Goal: Transaction & Acquisition: Purchase product/service

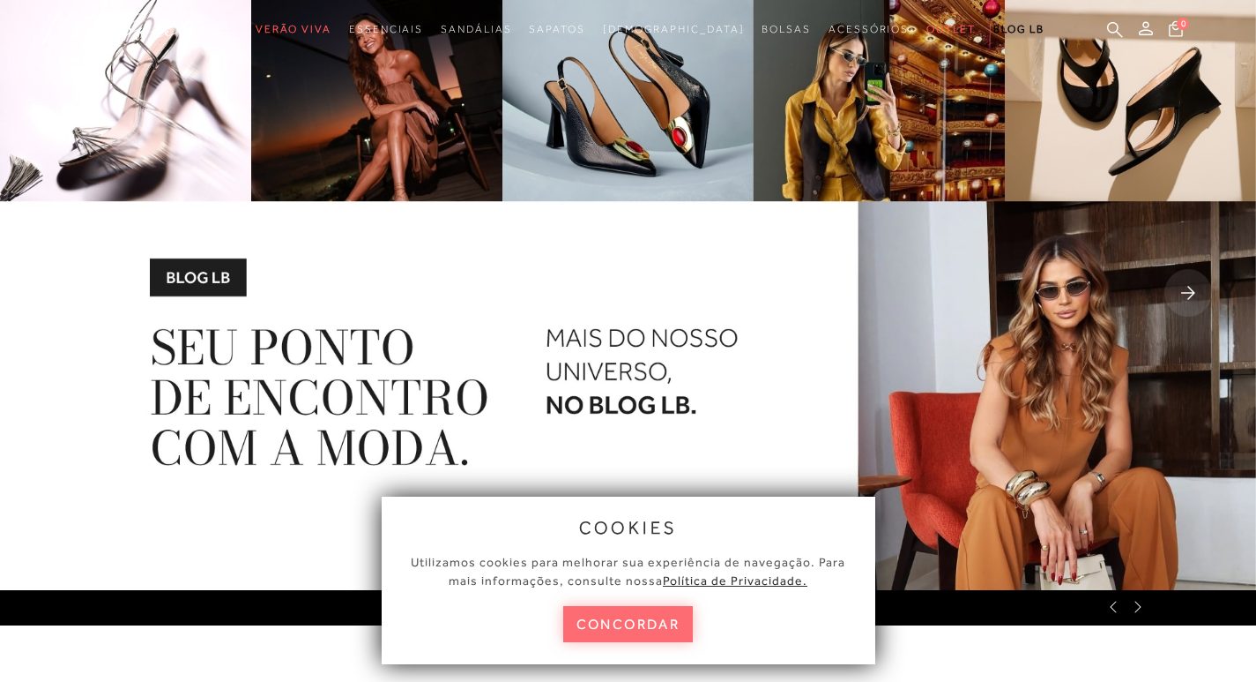
click at [602, 612] on button "concordar" at bounding box center [628, 624] width 130 height 36
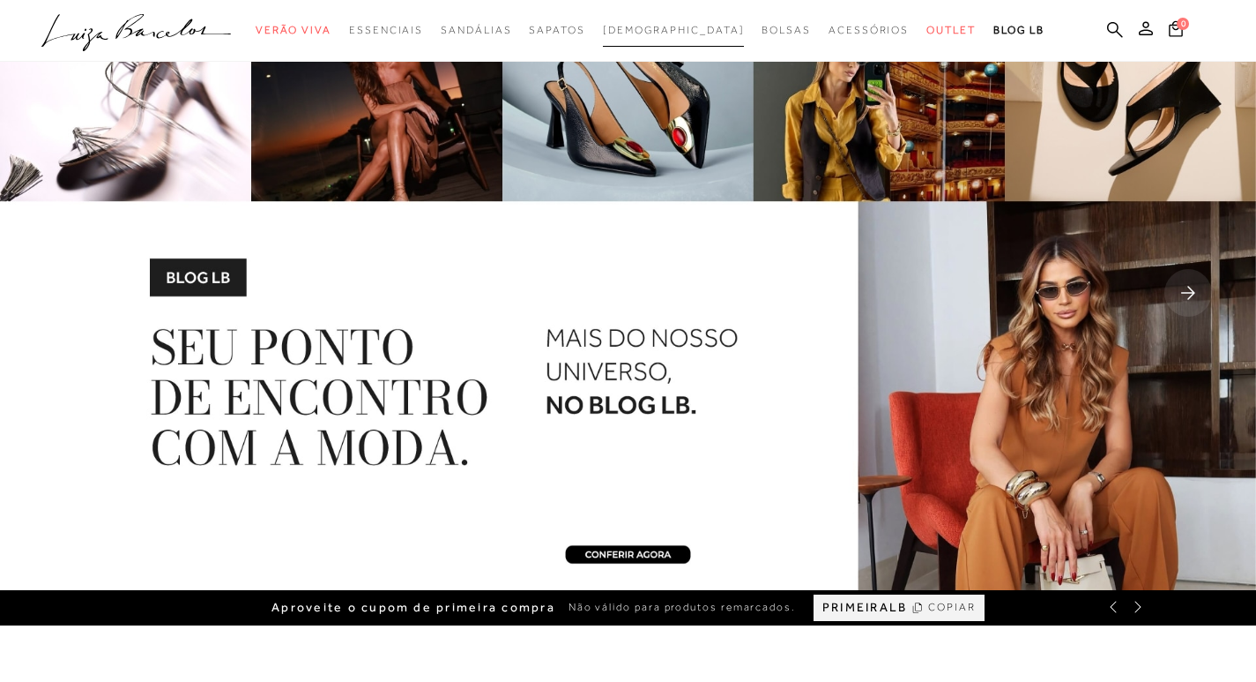
click at [667, 32] on span "[DEMOGRAPHIC_DATA]" at bounding box center [674, 30] width 142 height 12
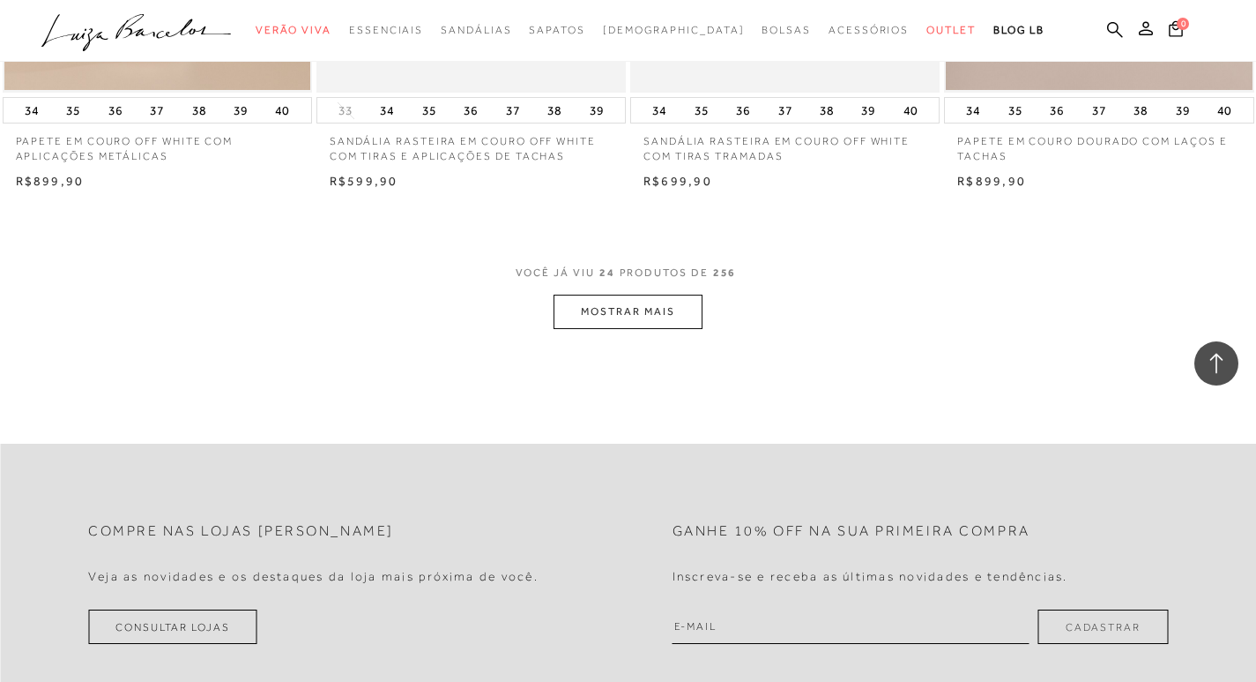
scroll to position [3439, 0]
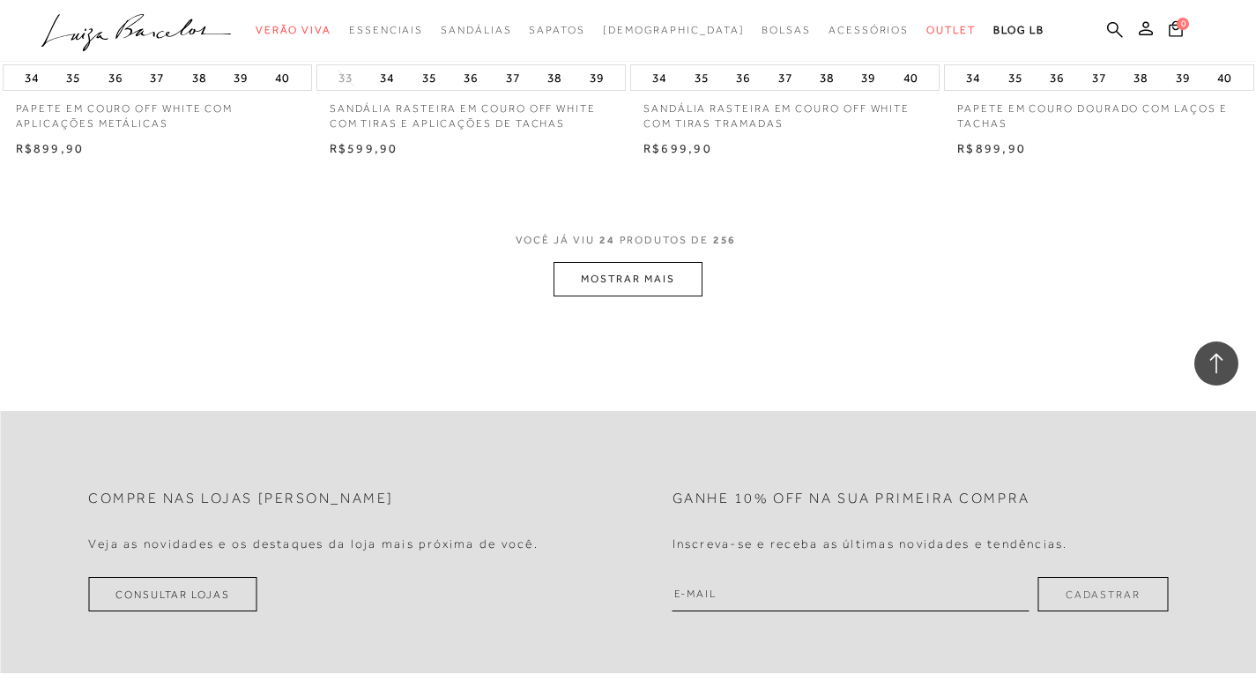
click at [626, 283] on button "MOSTRAR MAIS" at bounding box center [628, 279] width 148 height 34
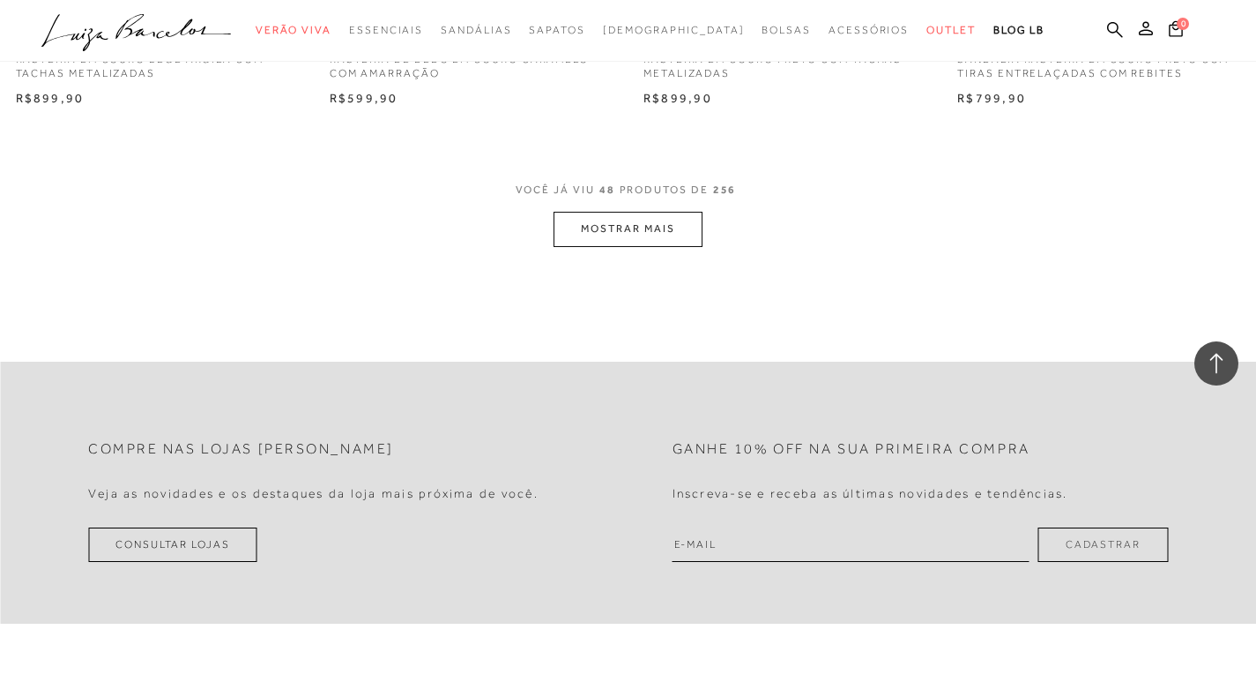
scroll to position [7053, 0]
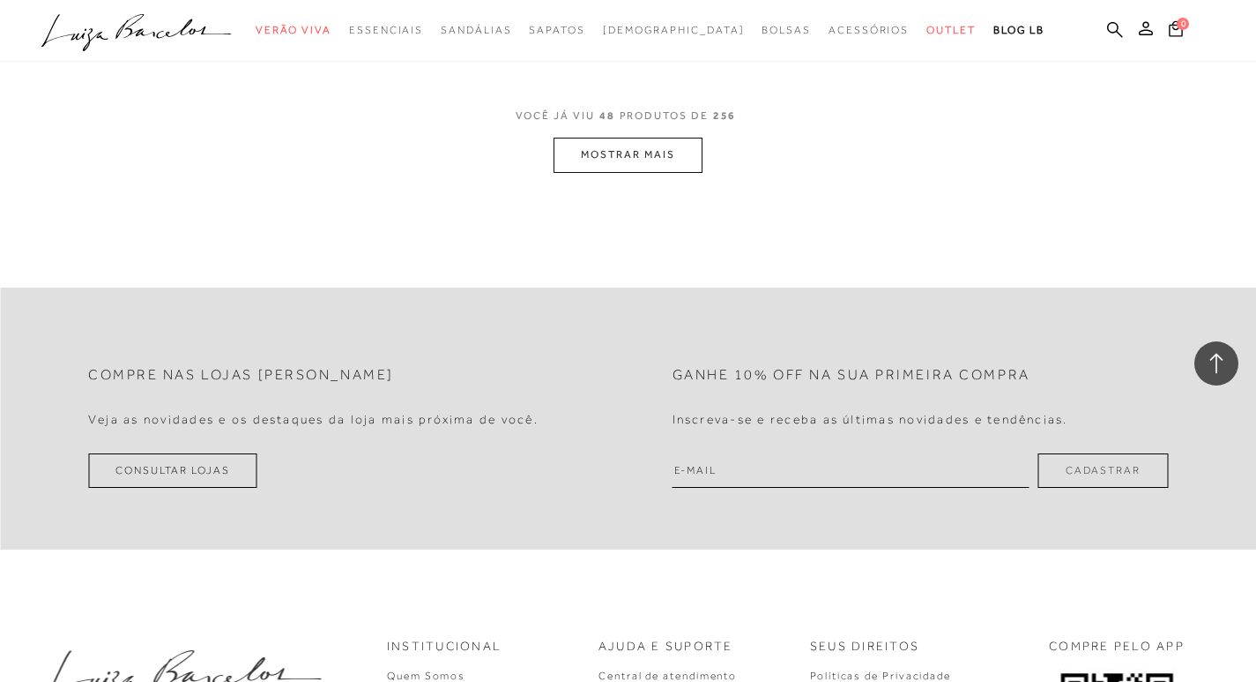
click at [644, 151] on button "MOSTRAR MAIS" at bounding box center [628, 155] width 148 height 34
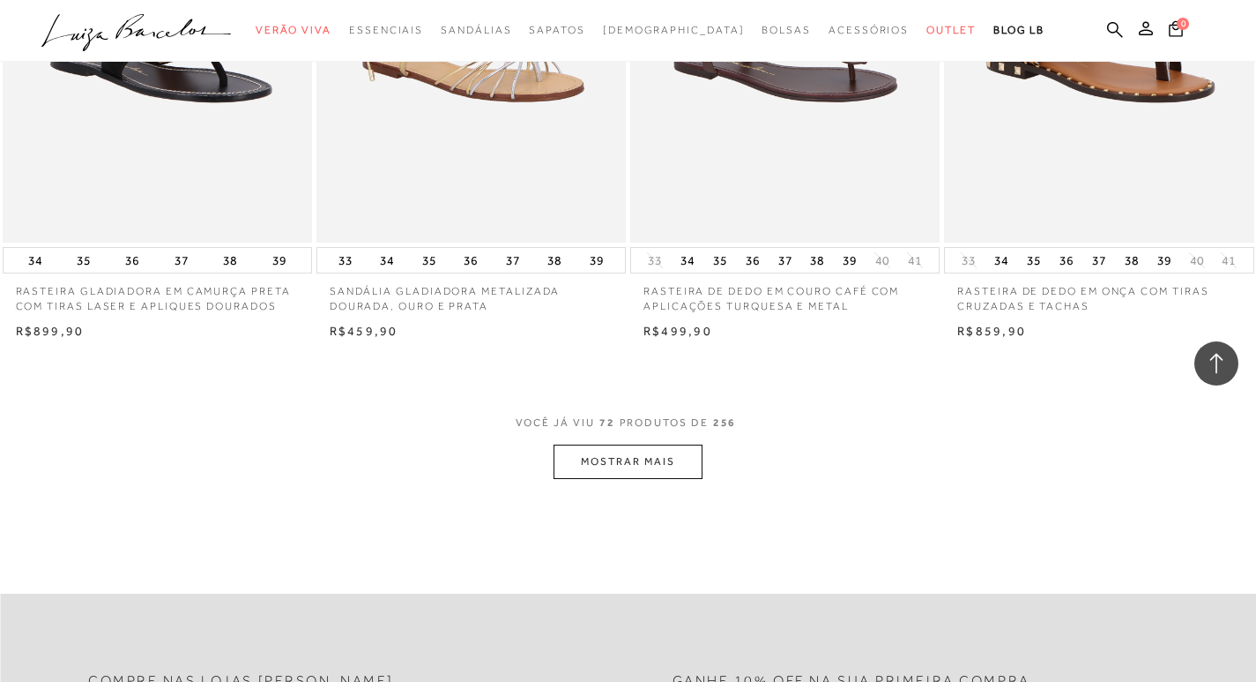
scroll to position [10316, 0]
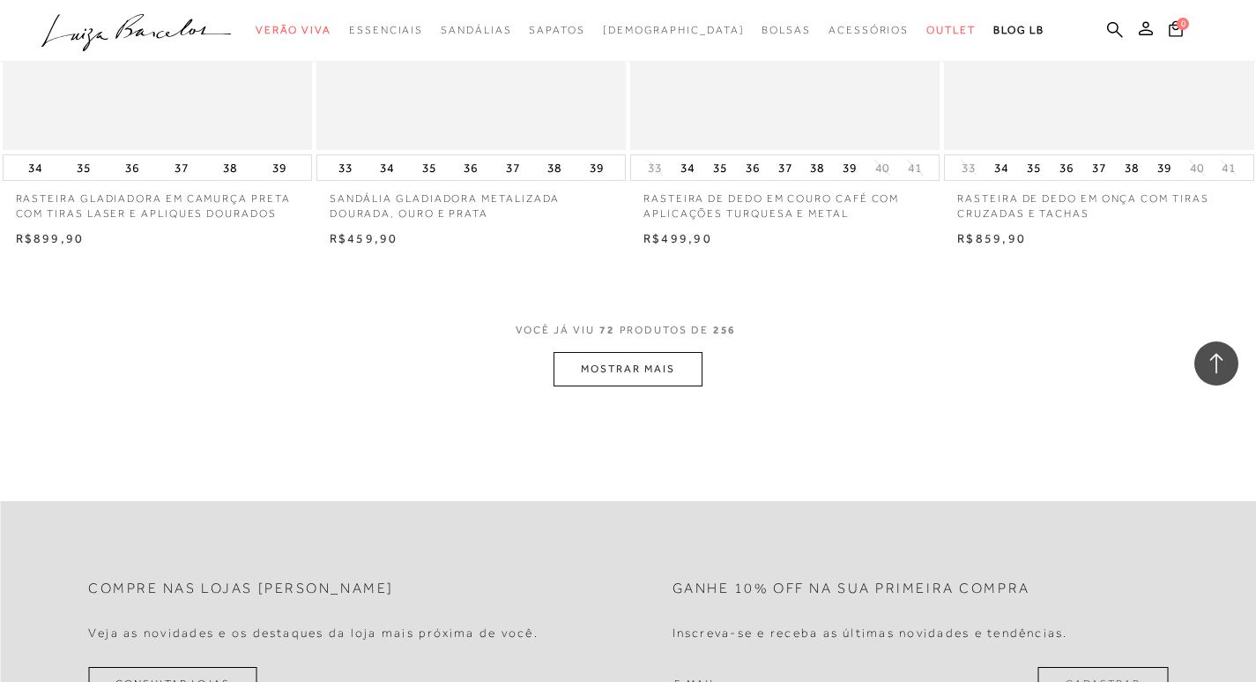
click at [616, 371] on button "MOSTRAR MAIS" at bounding box center [628, 369] width 148 height 34
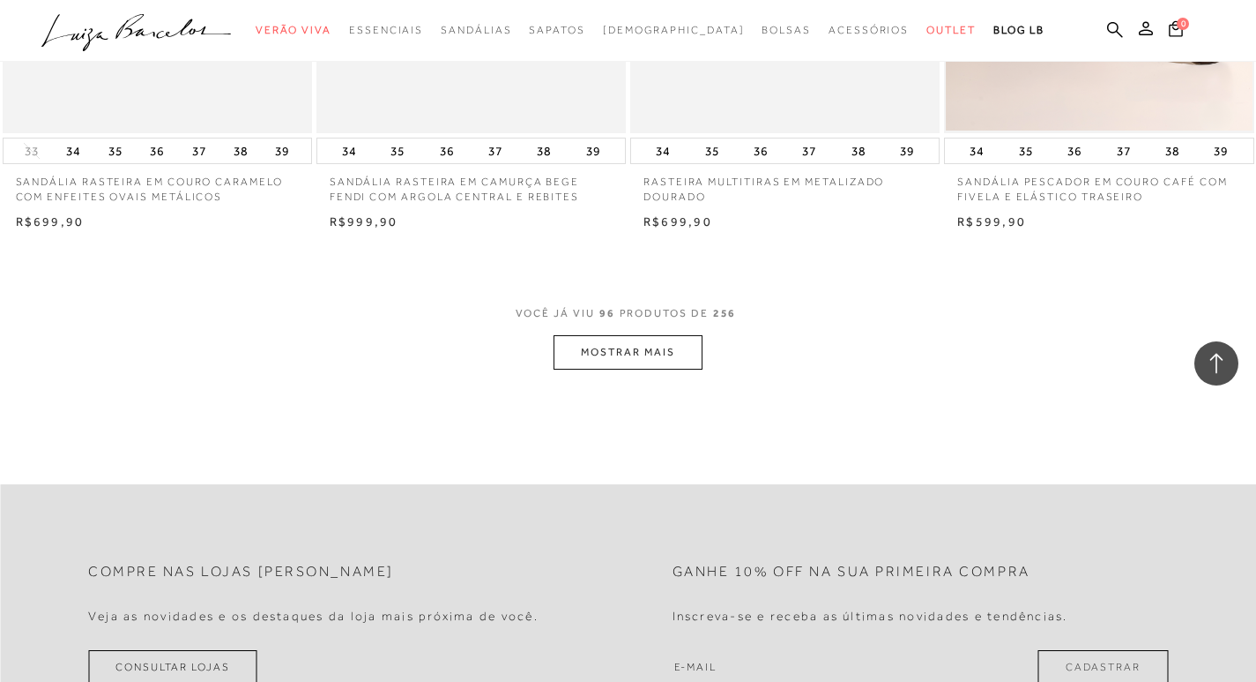
scroll to position [13930, 0]
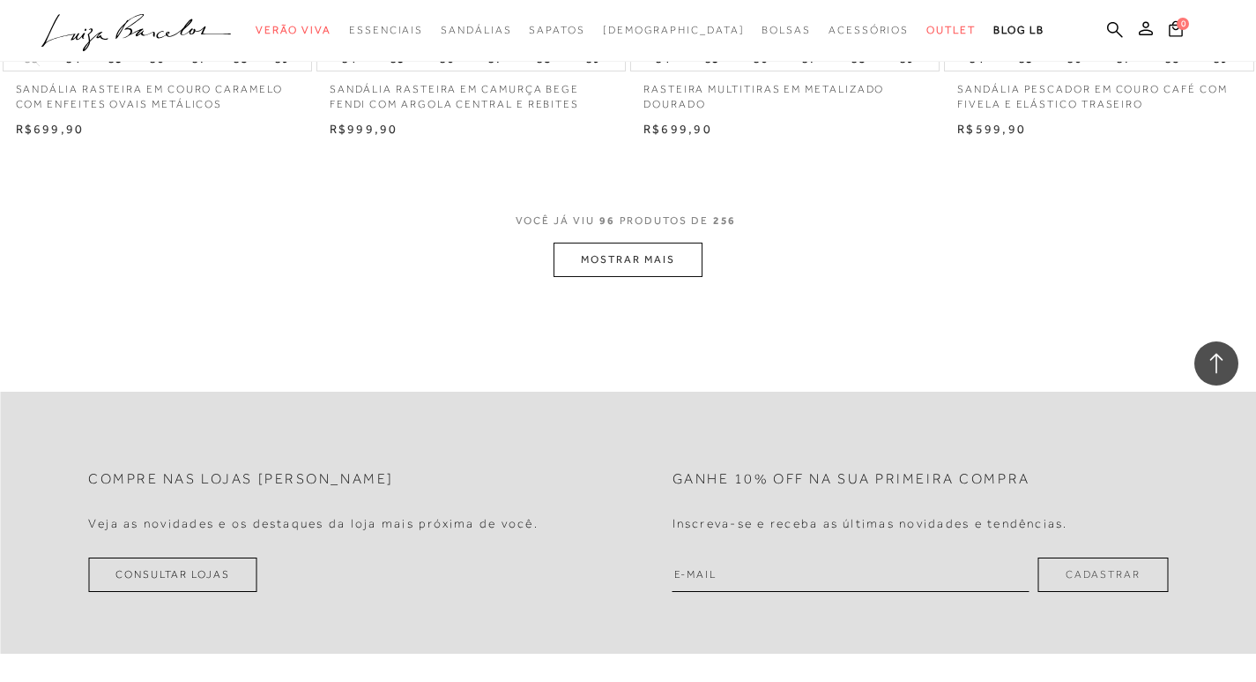
click at [634, 255] on button "MOSTRAR MAIS" at bounding box center [628, 259] width 148 height 34
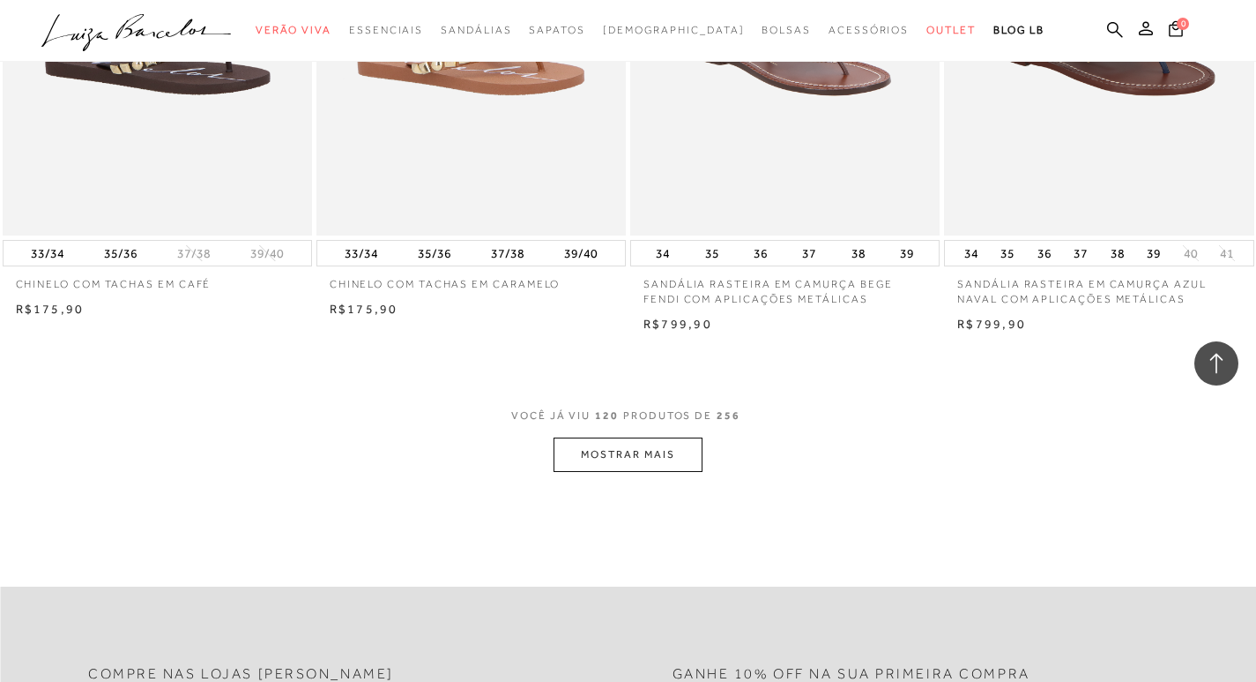
scroll to position [17457, 0]
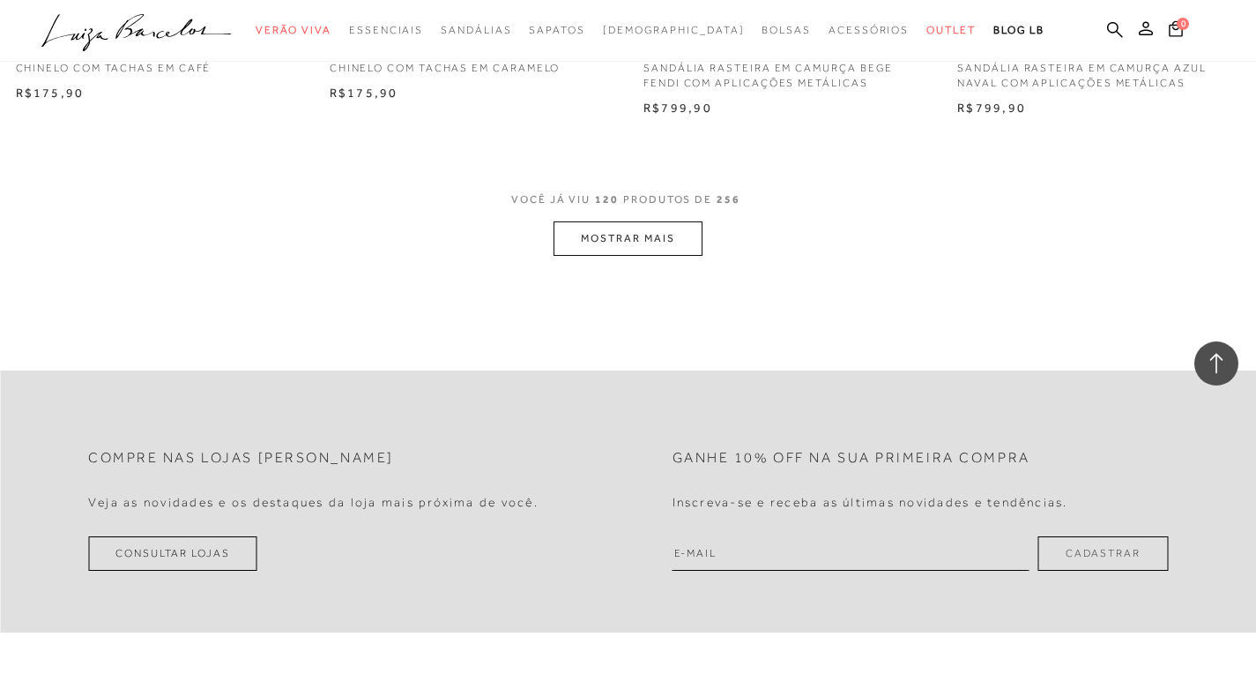
click at [628, 242] on button "MOSTRAR MAIS" at bounding box center [628, 238] width 148 height 34
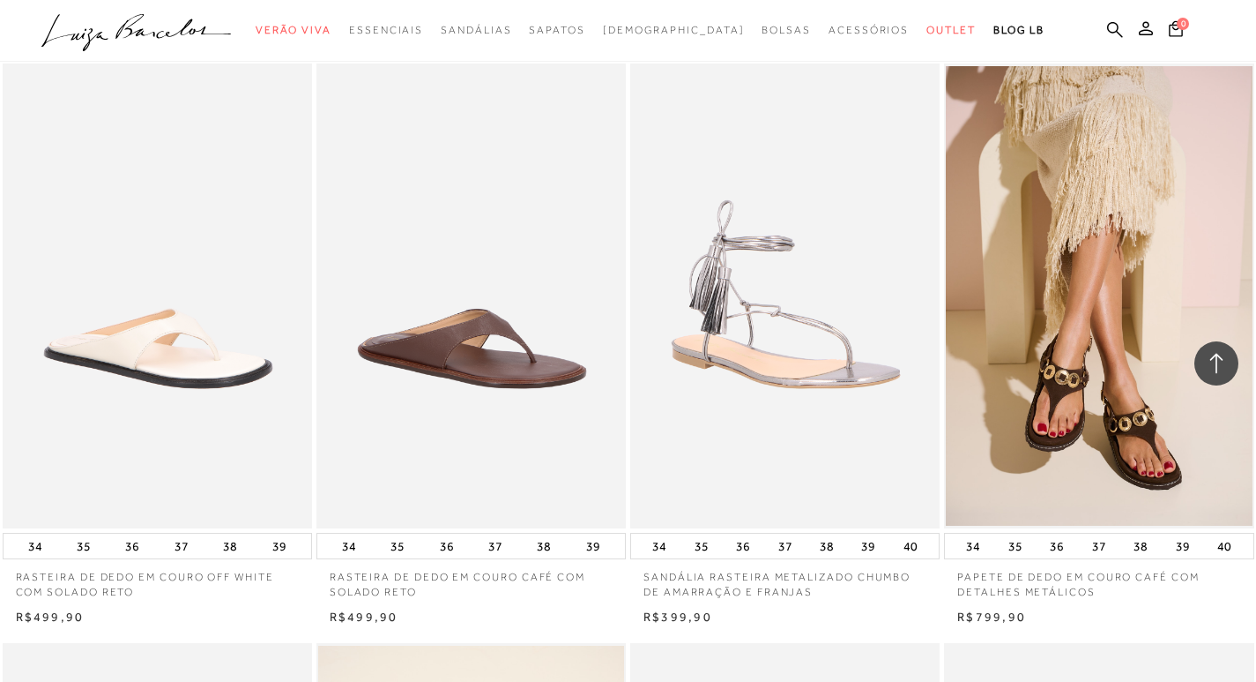
scroll to position [18691, 0]
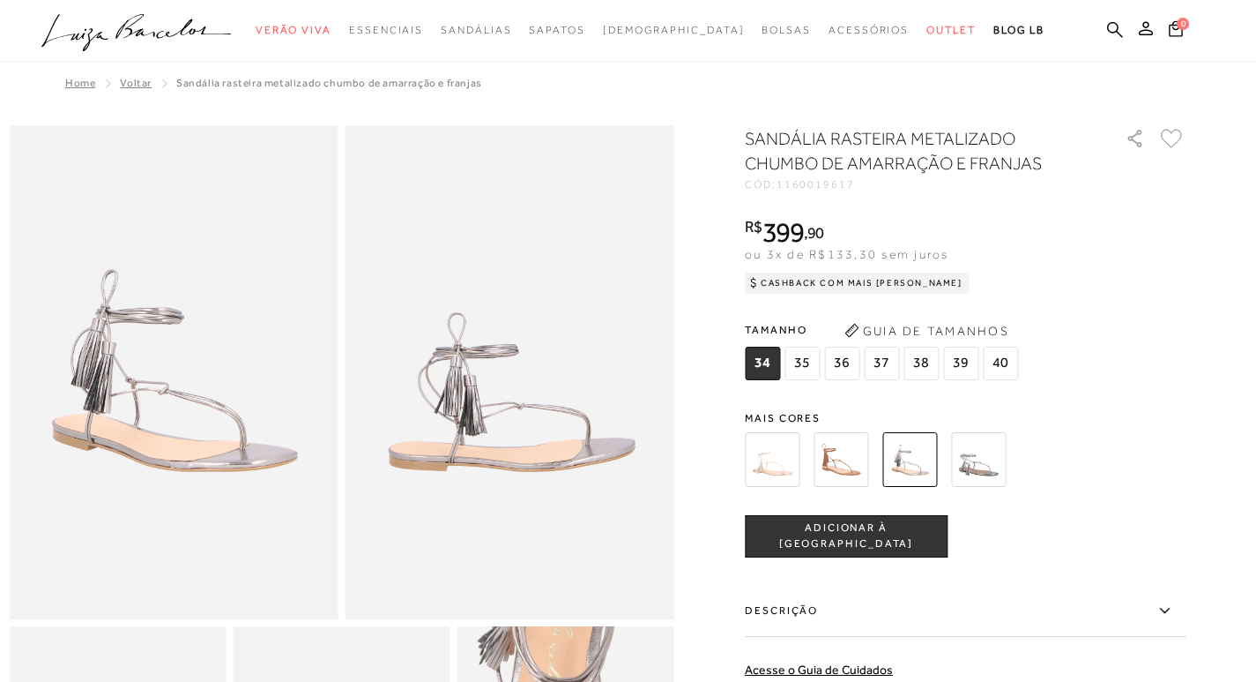
click at [771, 465] on img at bounding box center [772, 459] width 55 height 55
